Goal: Navigation & Orientation: Find specific page/section

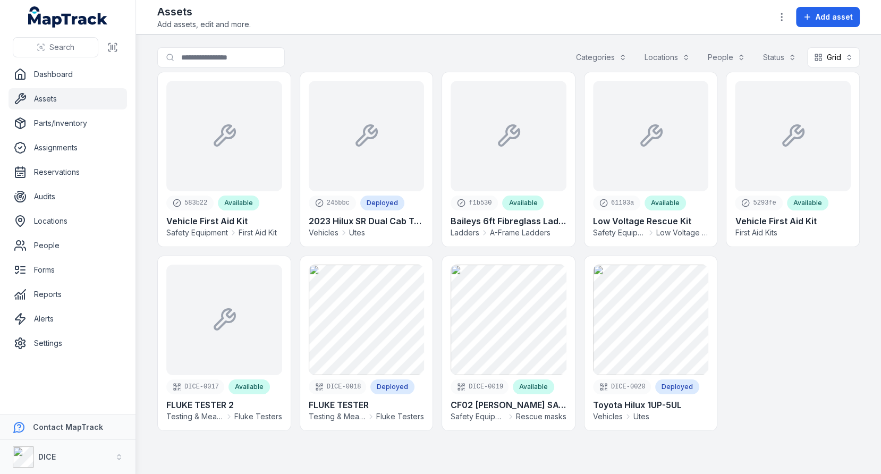
click at [435, 182] on div "583b22 Available Vehicle First Aid Kit Safety Equipment First Aid Kit 245bbc De…" at bounding box center [508, 256] width 702 height 368
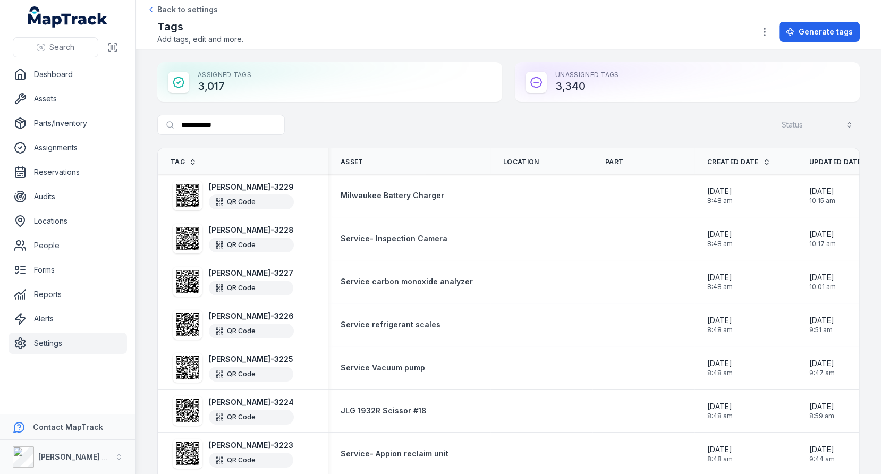
click at [554, 134] on div "**********" at bounding box center [508, 127] width 702 height 24
click at [89, 443] on button "[PERSON_NAME] Air" at bounding box center [67, 457] width 135 height 34
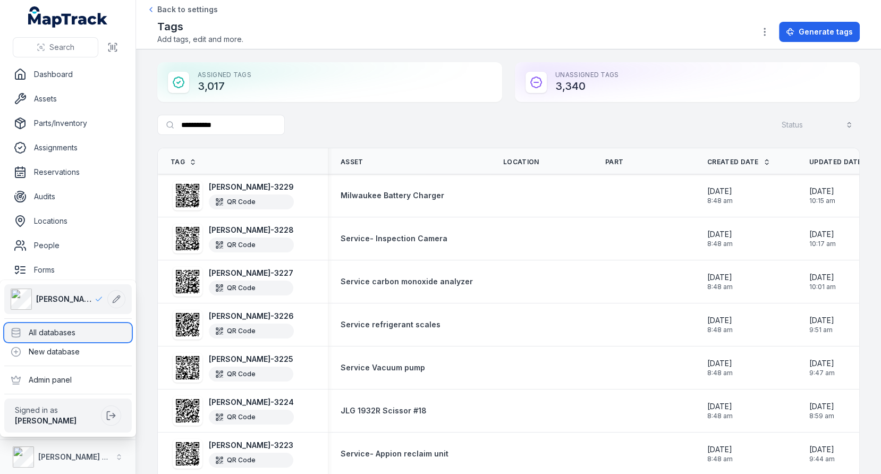
click at [111, 330] on div "All databases" at bounding box center [68, 332] width 128 height 19
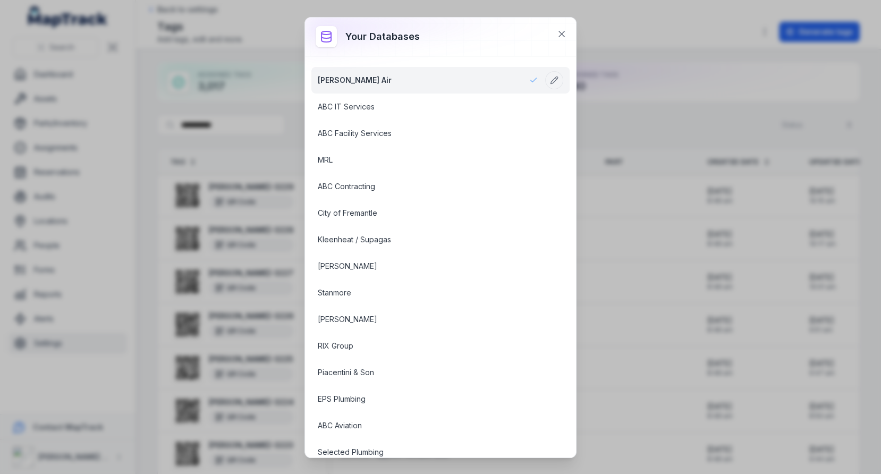
scroll to position [1414, 0]
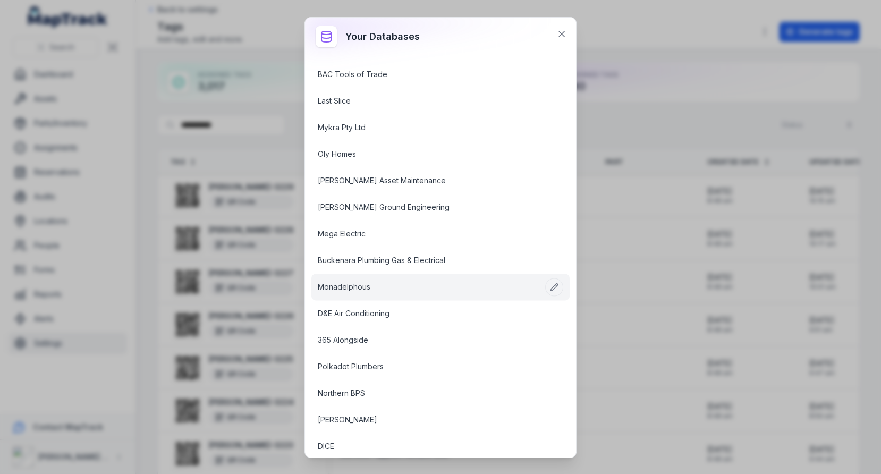
click at [377, 282] on link "Monadelphous" at bounding box center [428, 287] width 220 height 11
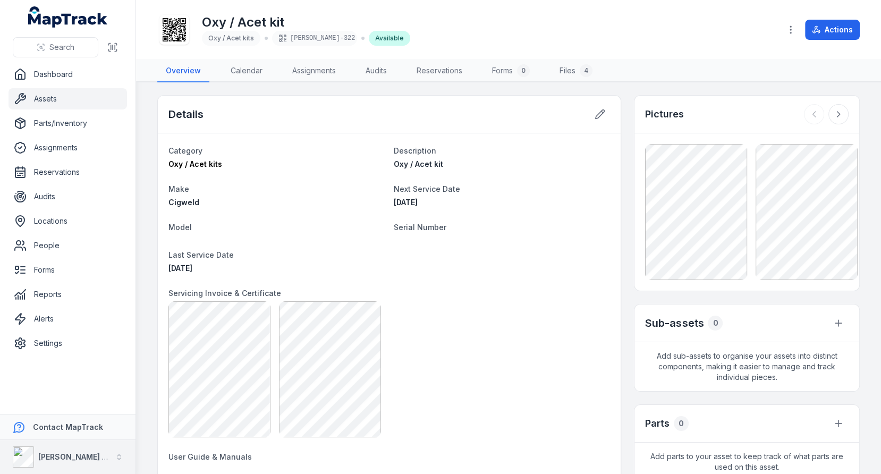
click at [81, 454] on button "[PERSON_NAME] Air" at bounding box center [67, 457] width 135 height 34
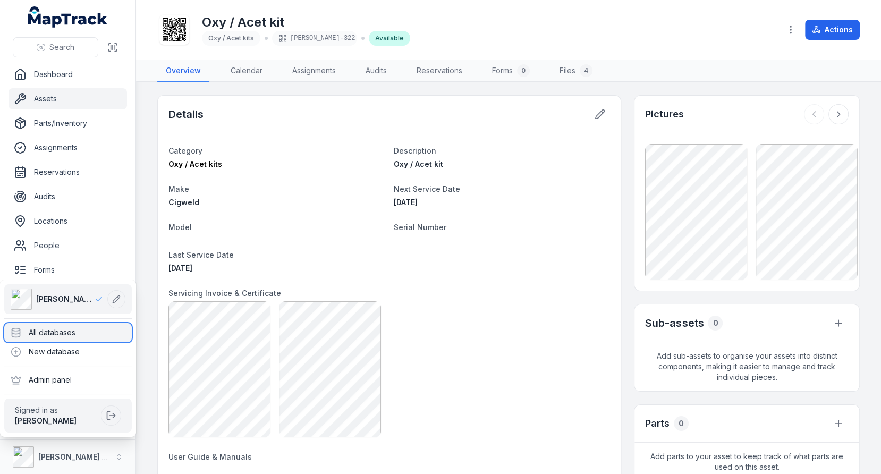
click at [80, 334] on div "All databases" at bounding box center [68, 332] width 128 height 19
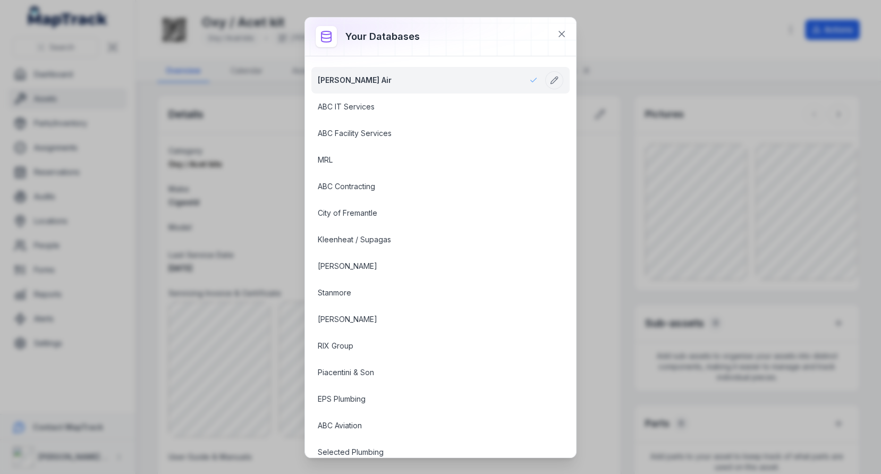
click at [472, 37] on div at bounding box center [440, 37] width 271 height 38
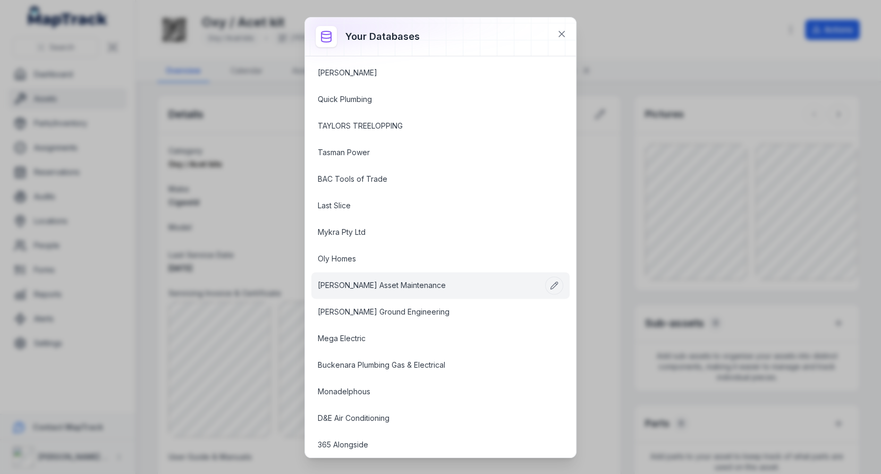
click at [405, 280] on link "[PERSON_NAME] Asset Maintenance" at bounding box center [428, 285] width 220 height 11
